Goal: Find specific page/section: Find specific page/section

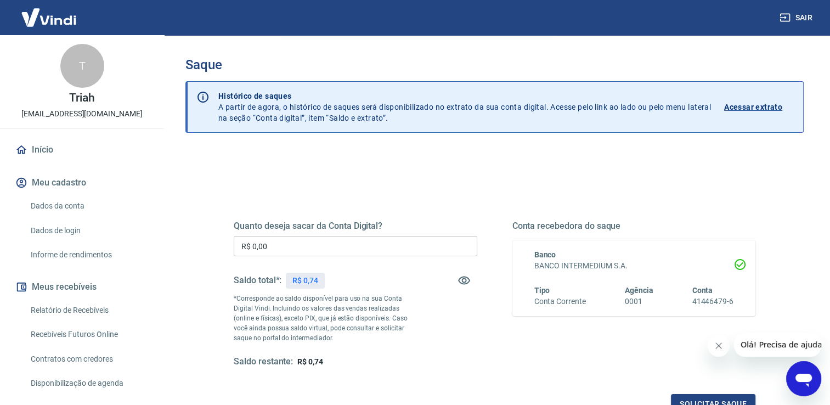
click at [84, 312] on link "Relatório de Recebíveis" at bounding box center [88, 310] width 125 height 22
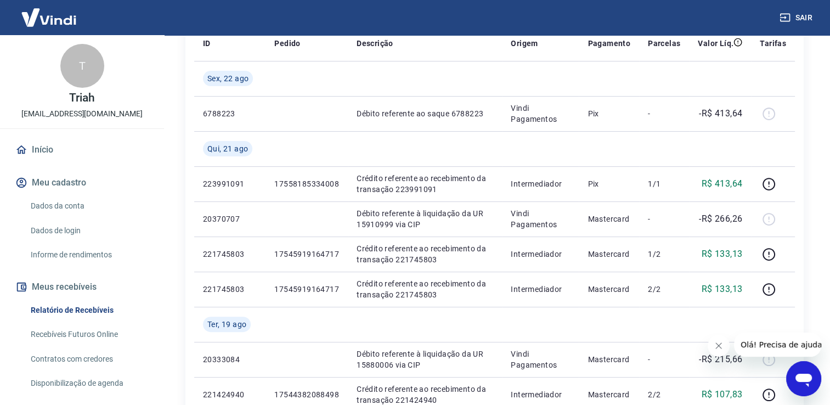
scroll to position [219, 0]
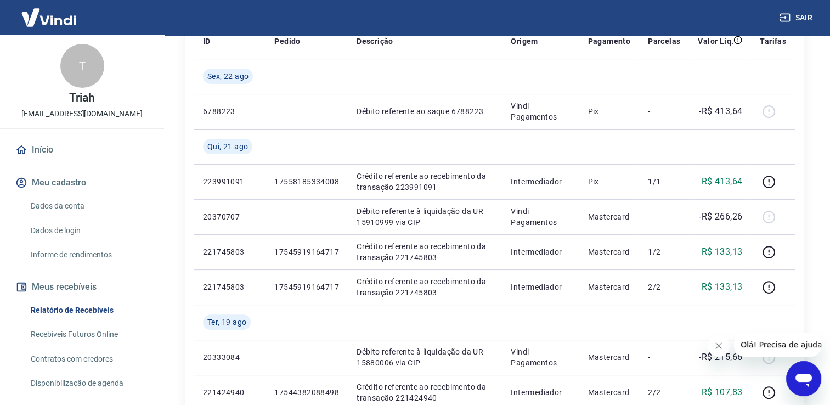
click at [88, 335] on link "Recebíveis Futuros Online" at bounding box center [88, 334] width 125 height 22
